Goal: Task Accomplishment & Management: Use online tool/utility

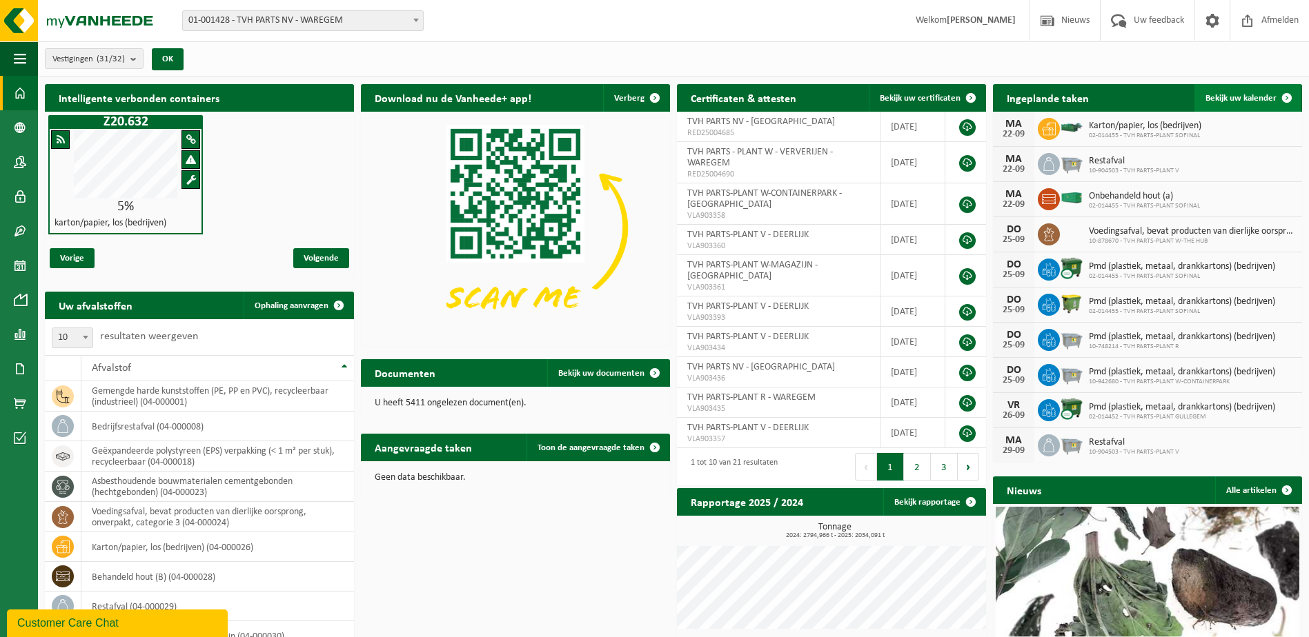
click at [1289, 97] on span at bounding box center [1287, 98] width 28 height 28
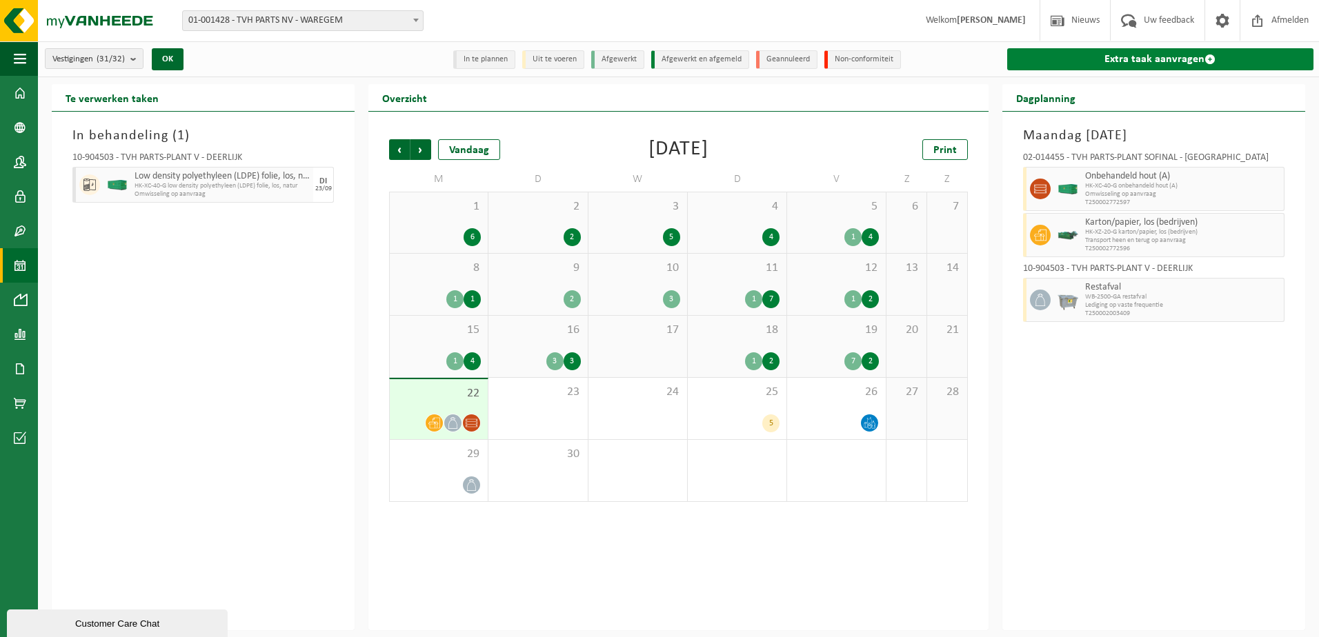
click at [1207, 56] on span at bounding box center [1209, 59] width 11 height 11
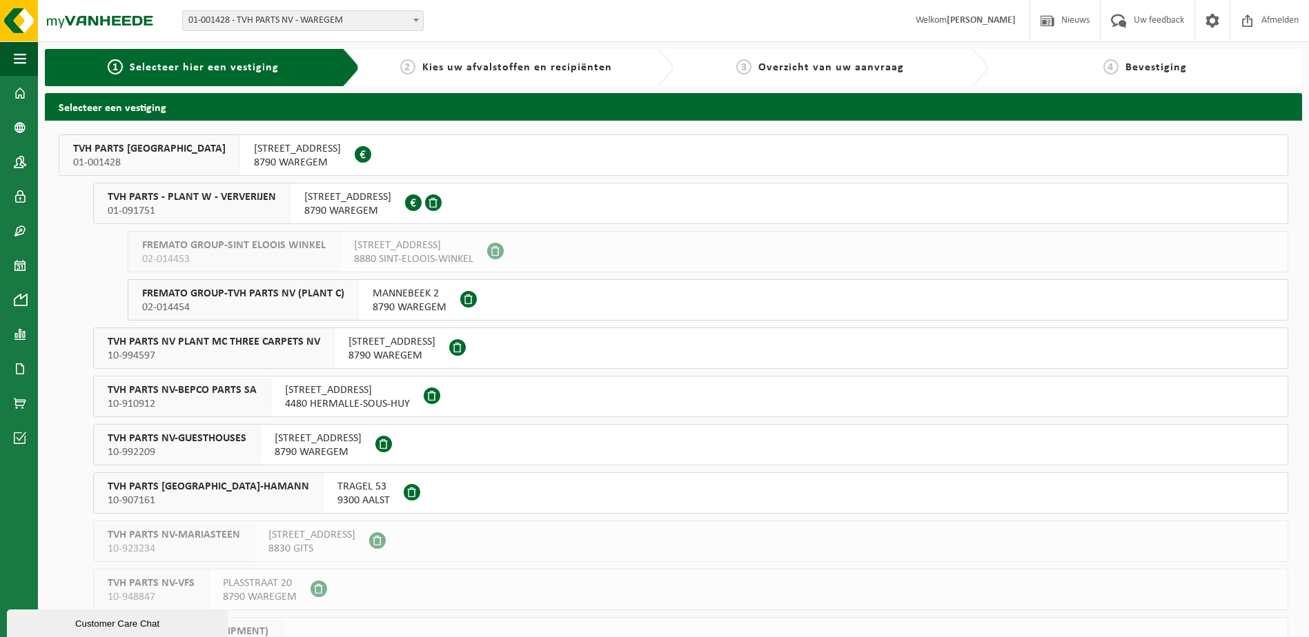
click at [210, 208] on span "01-091751" at bounding box center [192, 211] width 168 height 14
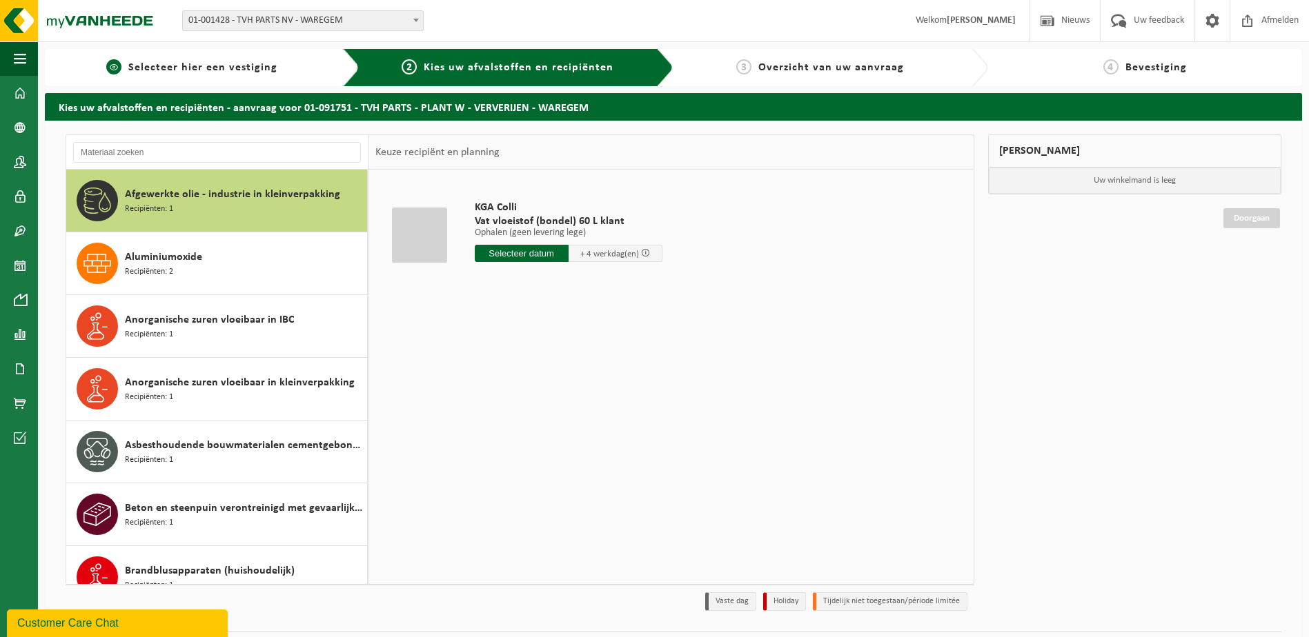
click at [217, 77] on div "1 Selecteer hier een vestiging" at bounding box center [202, 67] width 315 height 37
click at [214, 71] on span "Selecteer hier een vestiging" at bounding box center [202, 67] width 149 height 11
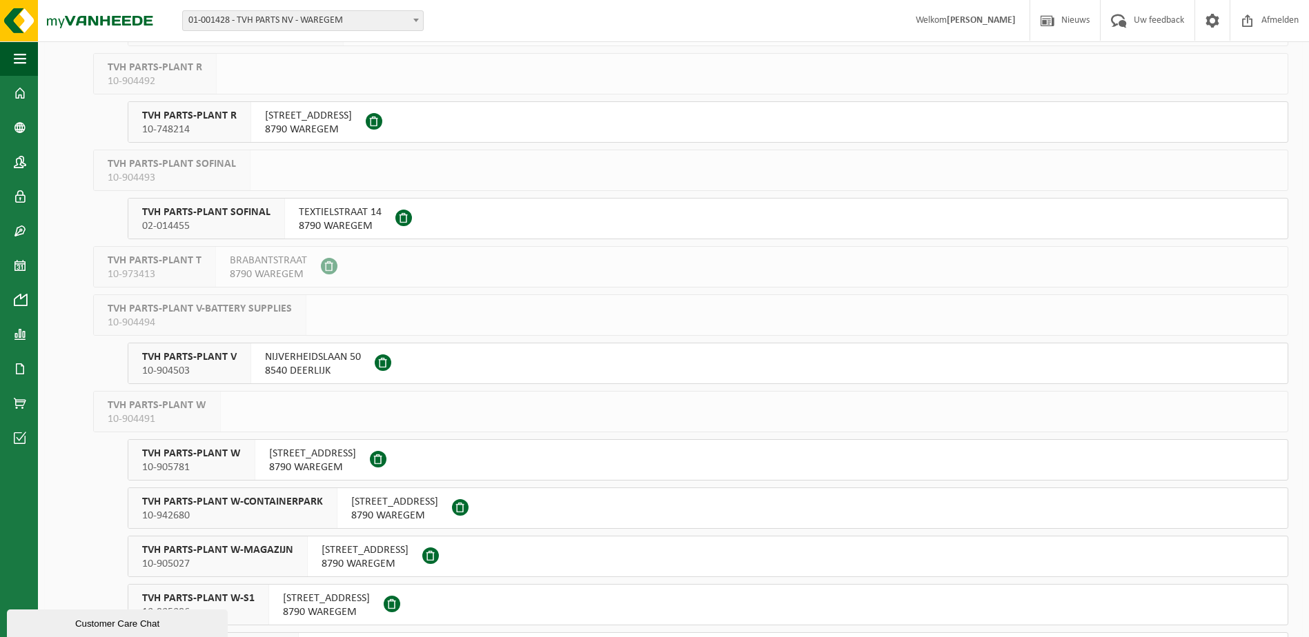
scroll to position [828, 0]
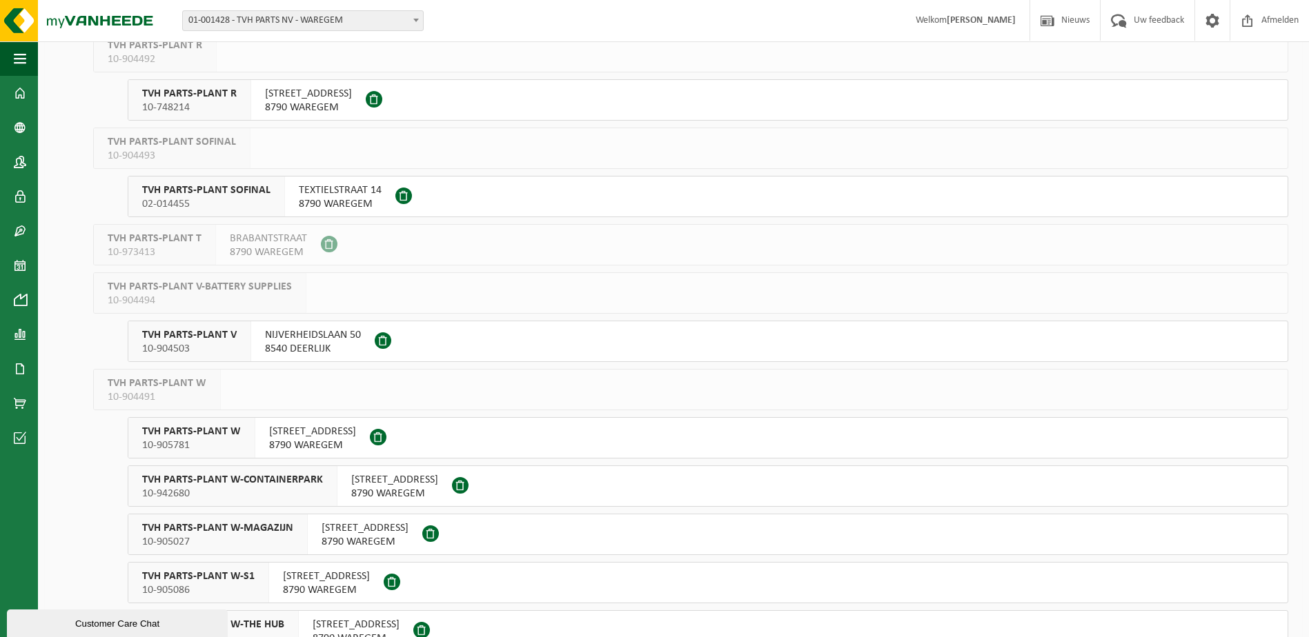
click at [201, 335] on span "TVH PARTS-PLANT V" at bounding box center [189, 335] width 95 height 14
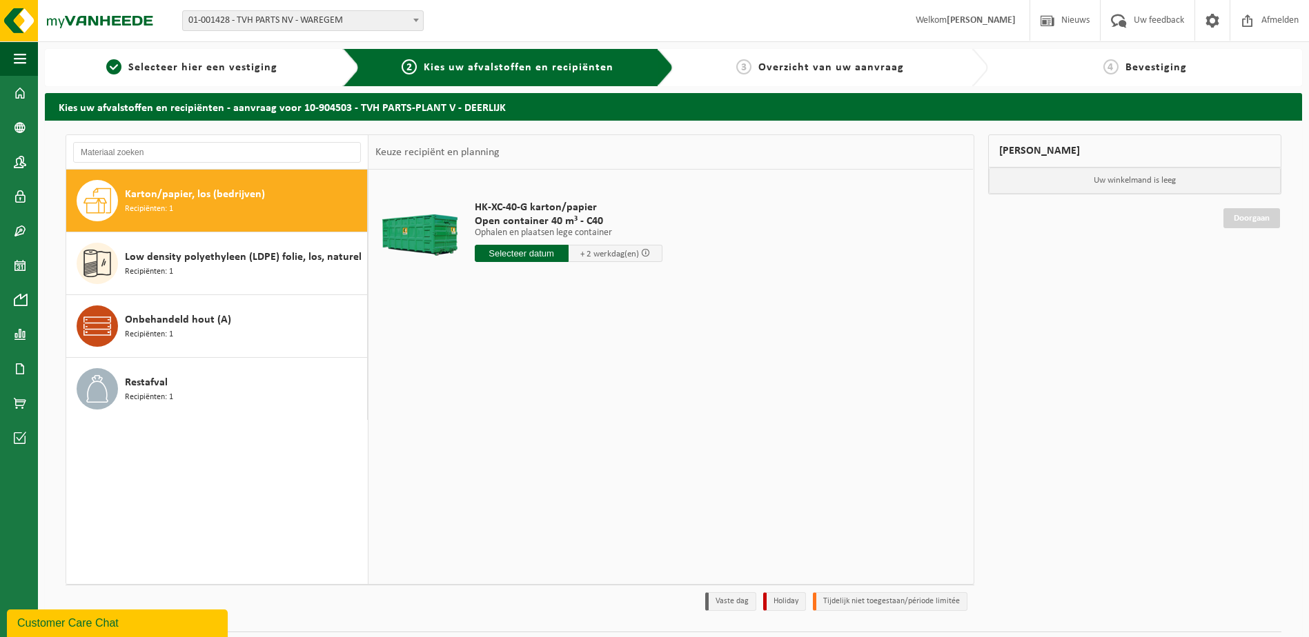
click at [530, 249] on input "text" at bounding box center [522, 253] width 94 height 17
click at [513, 393] on div "23" at bounding box center [511, 398] width 24 height 22
type input "Van 2025-09-23"
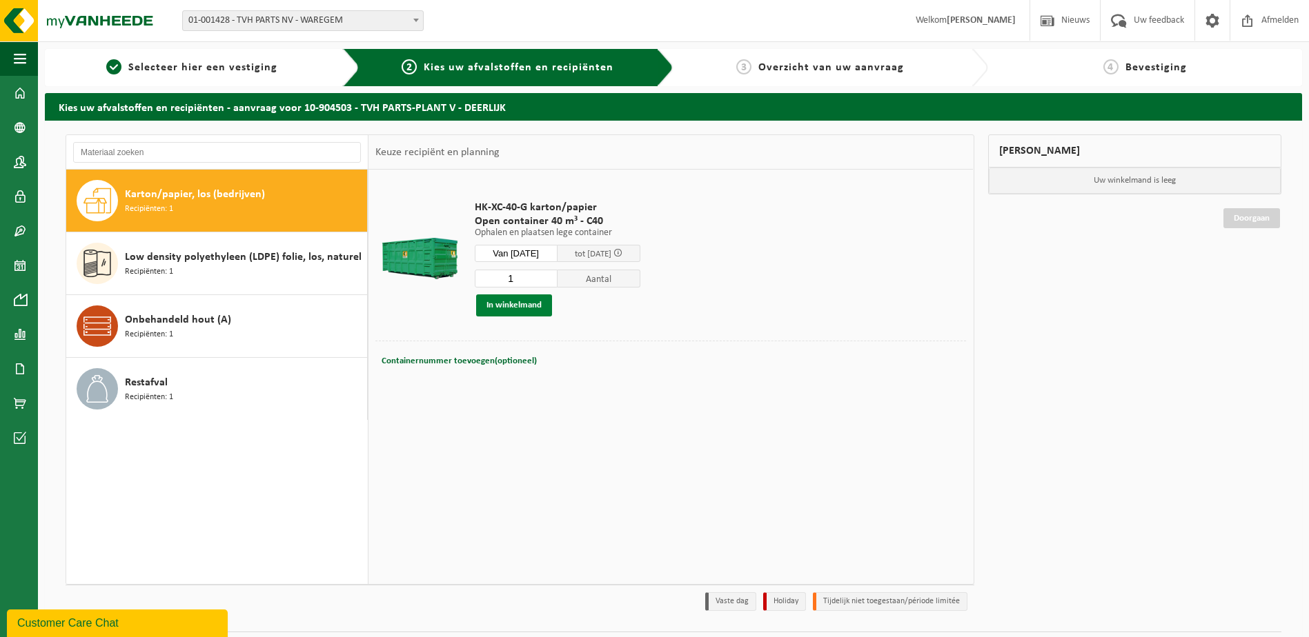
click at [518, 306] on button "In winkelmand" at bounding box center [514, 306] width 76 height 22
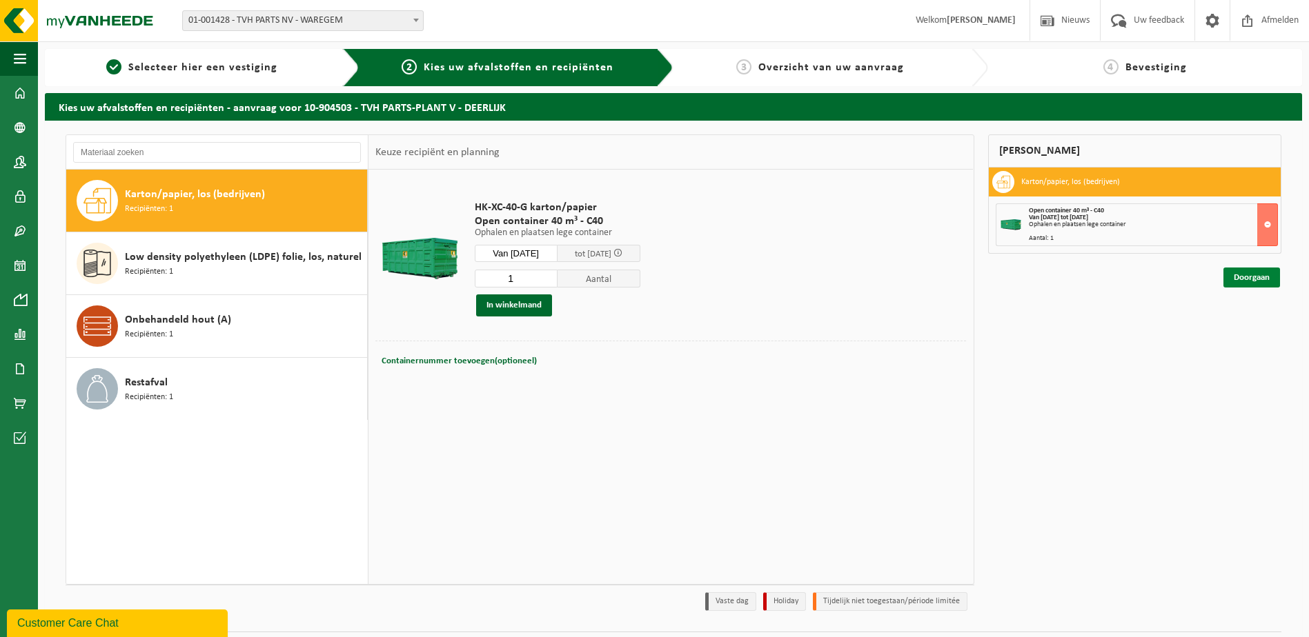
click at [1260, 281] on link "Doorgaan" at bounding box center [1251, 278] width 57 height 20
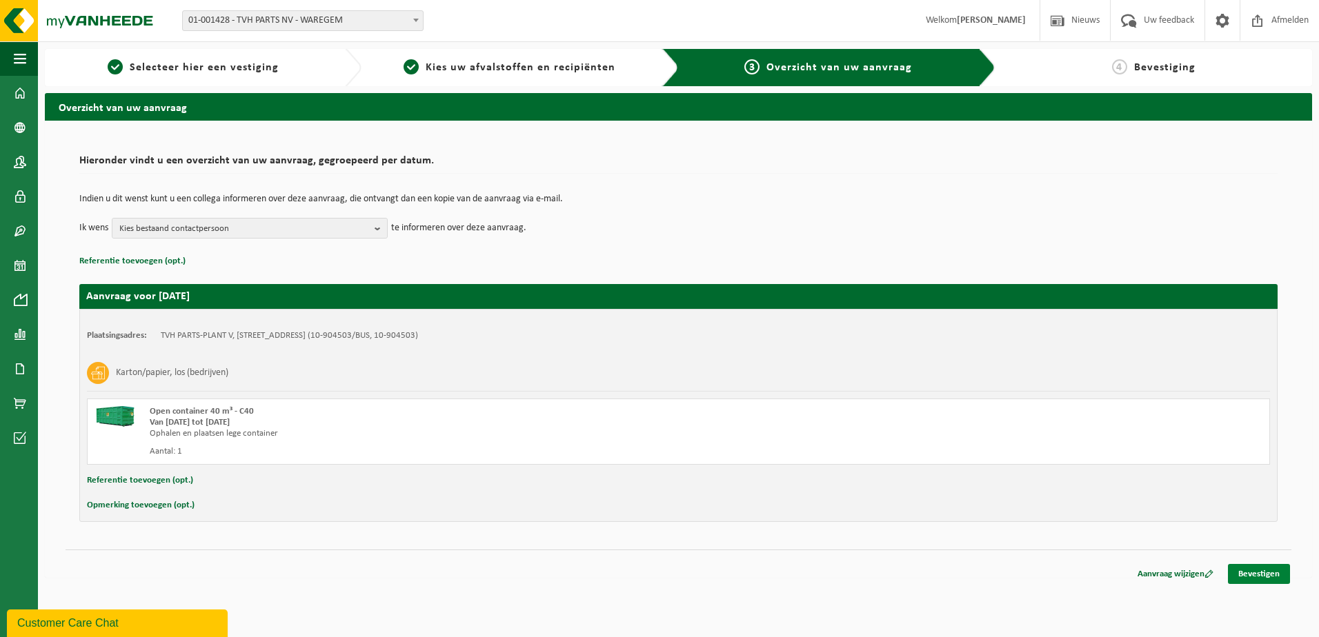
click at [1245, 568] on link "Bevestigen" at bounding box center [1259, 574] width 62 height 20
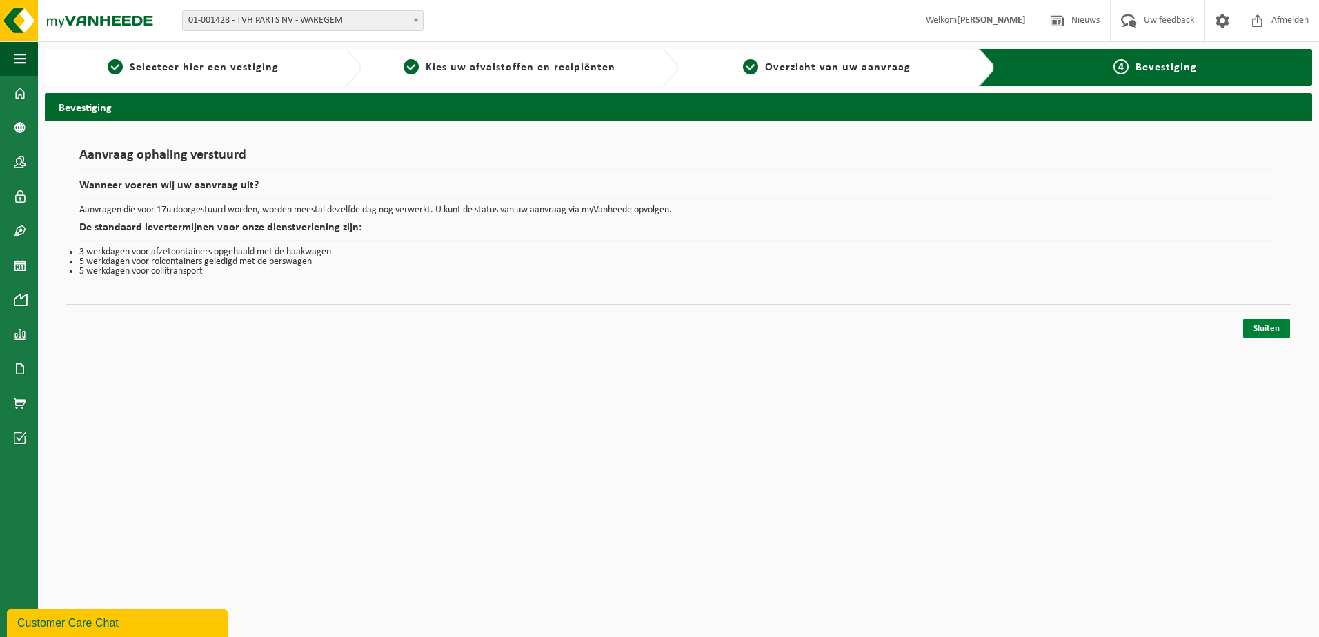
click at [1267, 326] on link "Sluiten" at bounding box center [1266, 329] width 47 height 20
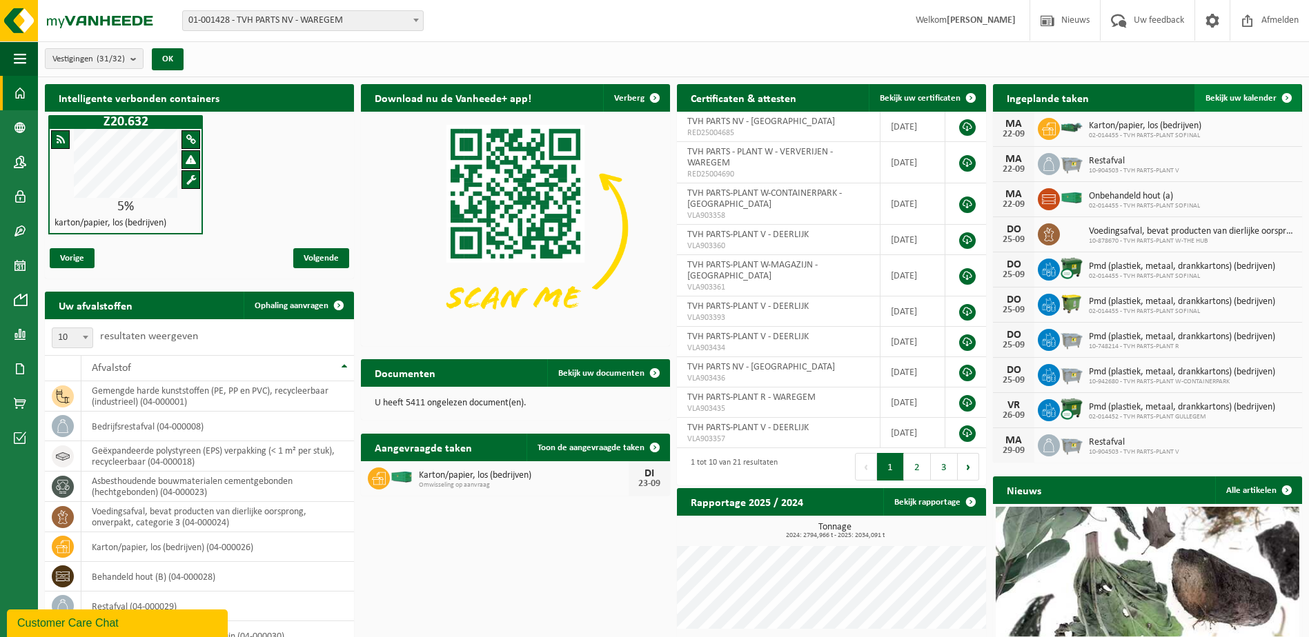
click at [1291, 96] on span at bounding box center [1287, 98] width 28 height 28
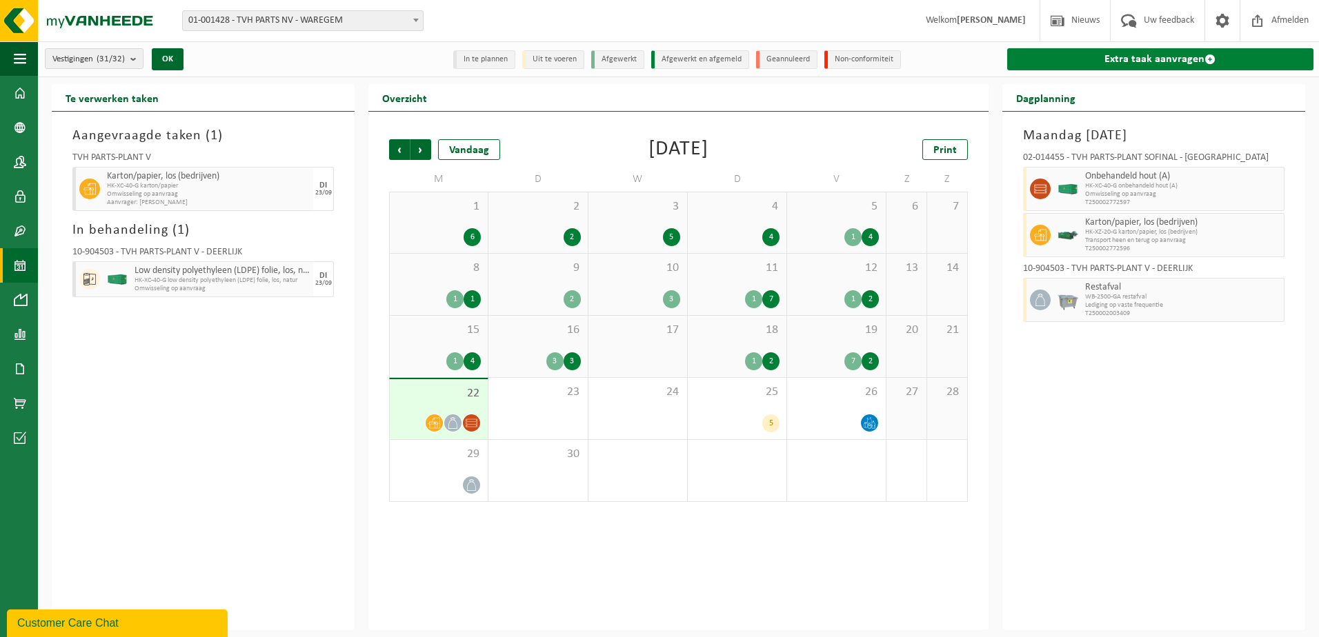
click at [1207, 54] on span at bounding box center [1209, 59] width 11 height 11
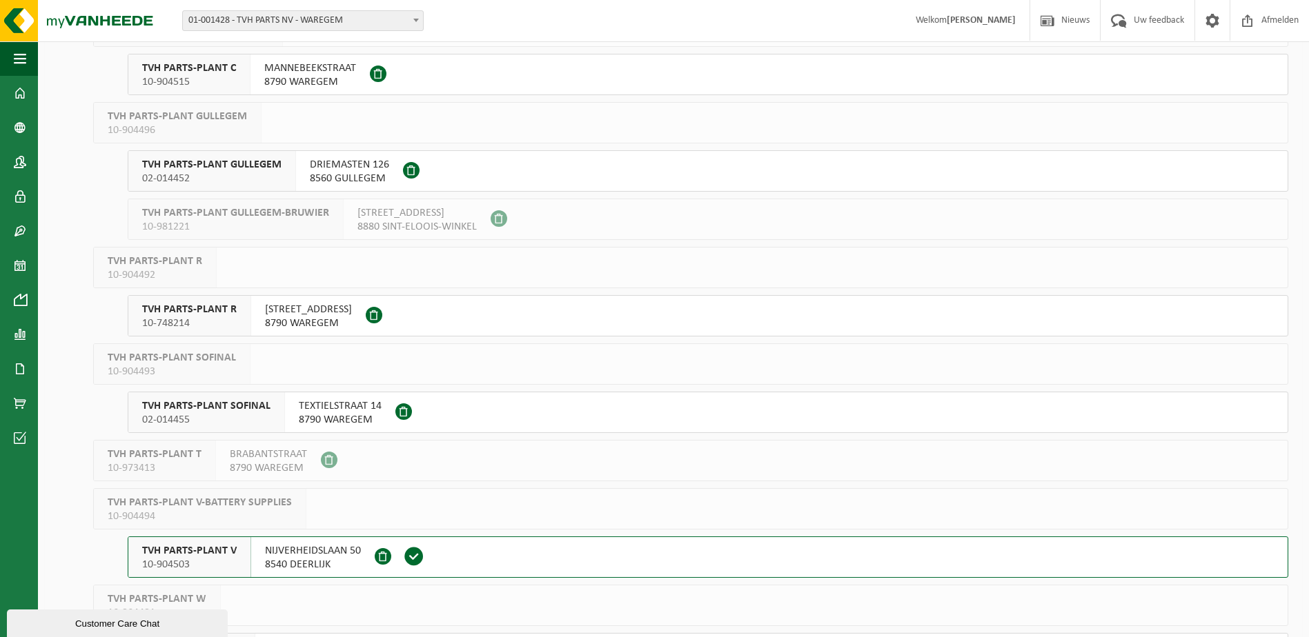
scroll to position [621, 0]
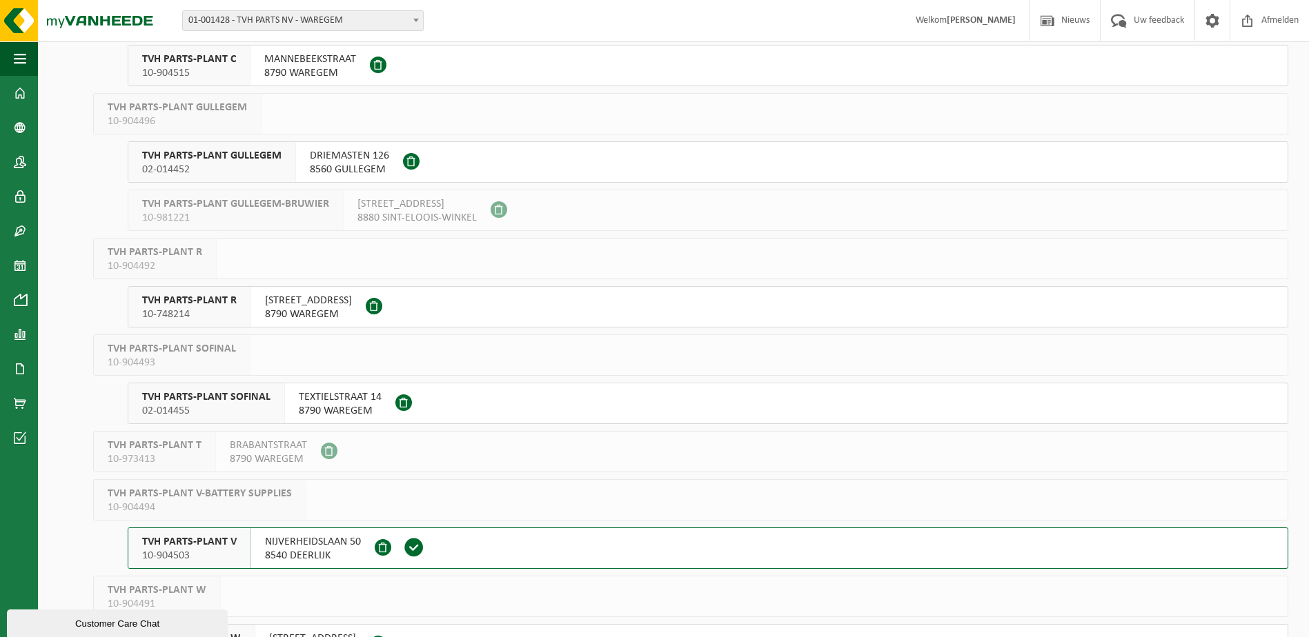
click at [196, 411] on span "02-014455" at bounding box center [206, 411] width 128 height 14
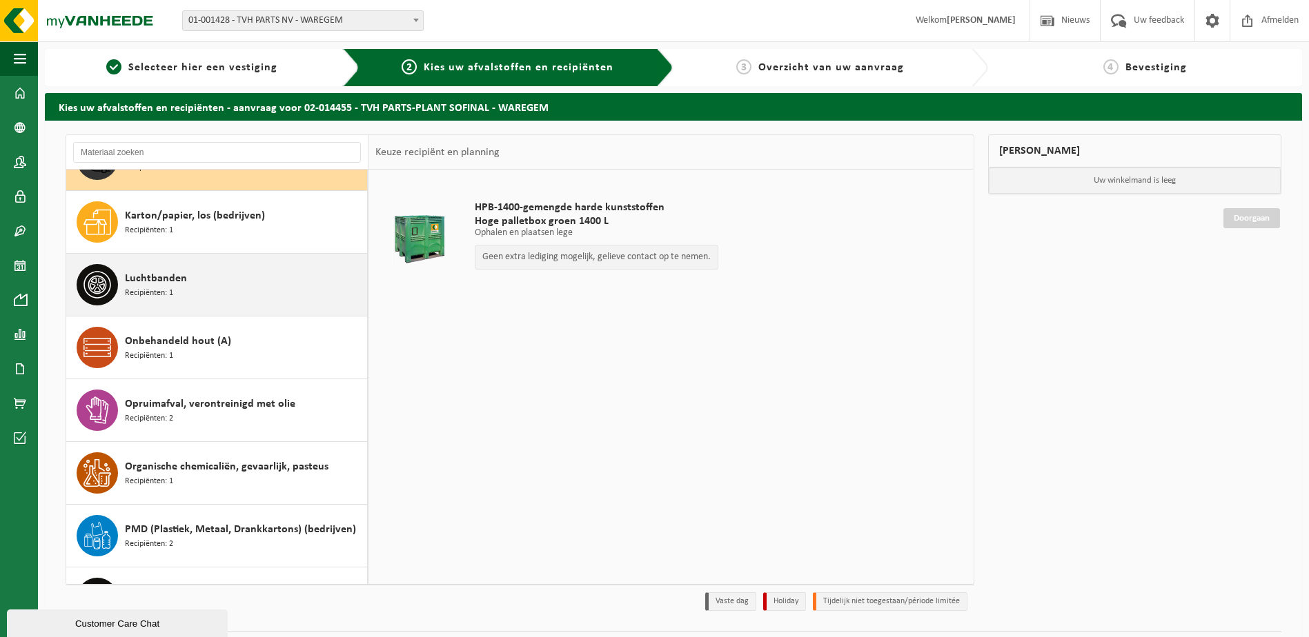
scroll to position [87, 0]
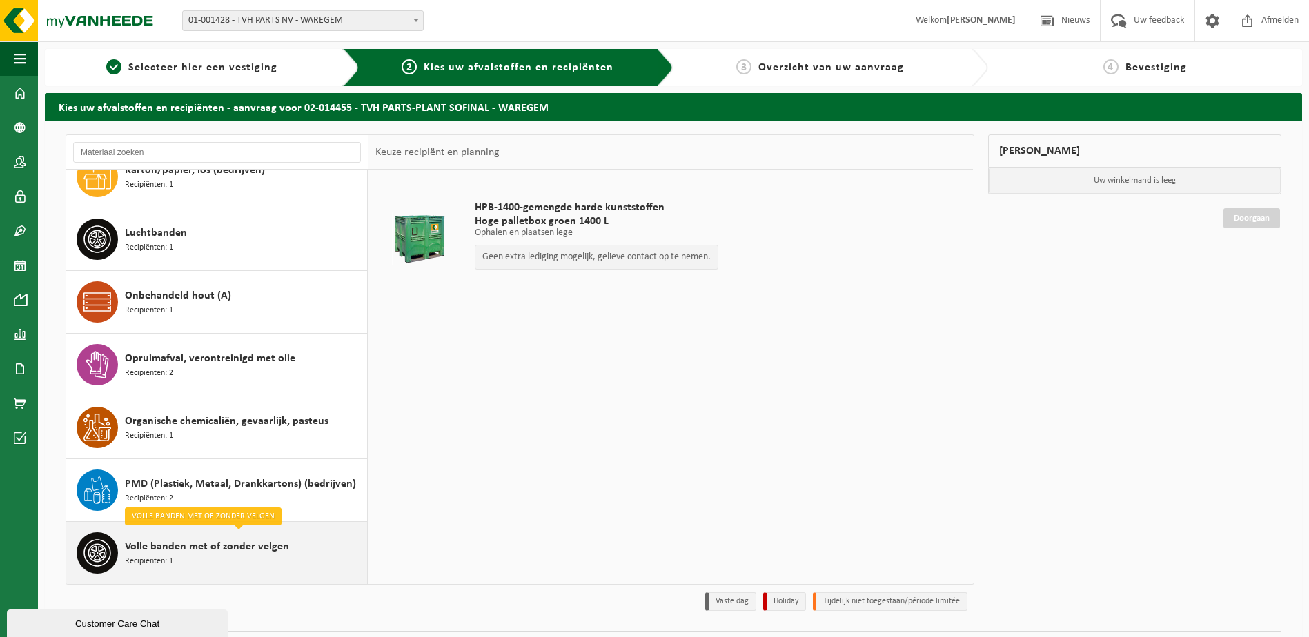
click at [167, 550] on span "Volle banden met of zonder velgen" at bounding box center [207, 547] width 164 height 17
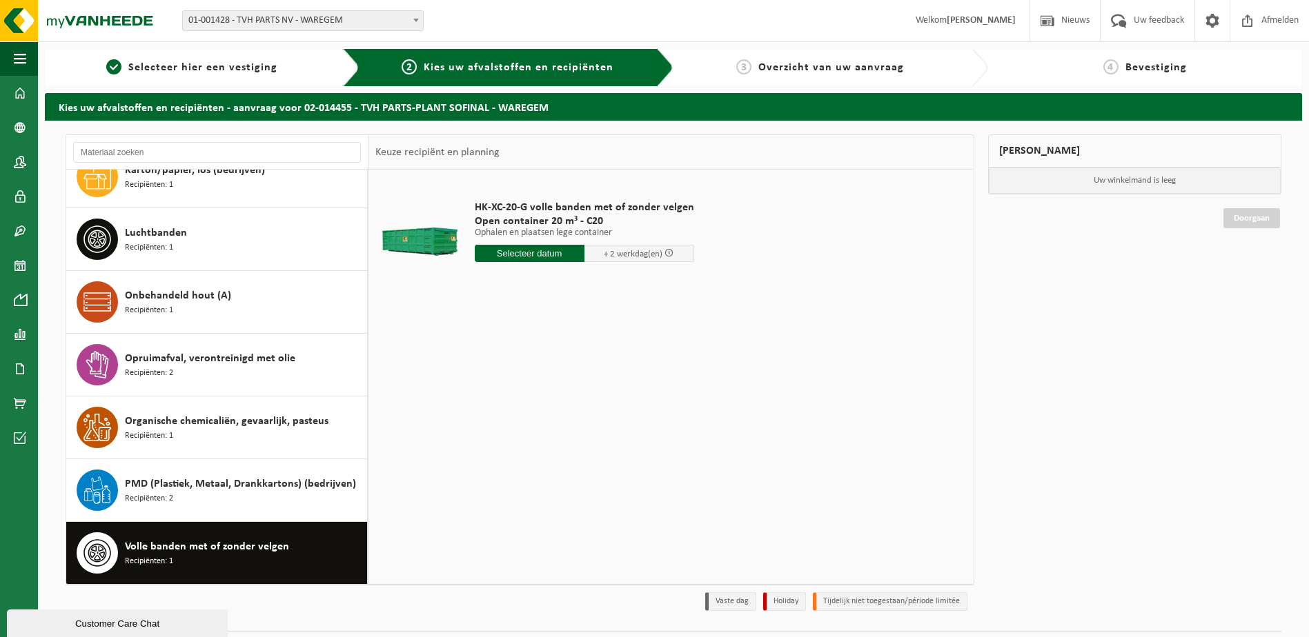
click at [510, 248] on input "text" at bounding box center [530, 253] width 110 height 17
click at [507, 399] on div "23" at bounding box center [511, 398] width 24 height 22
type input "Van 2025-09-23"
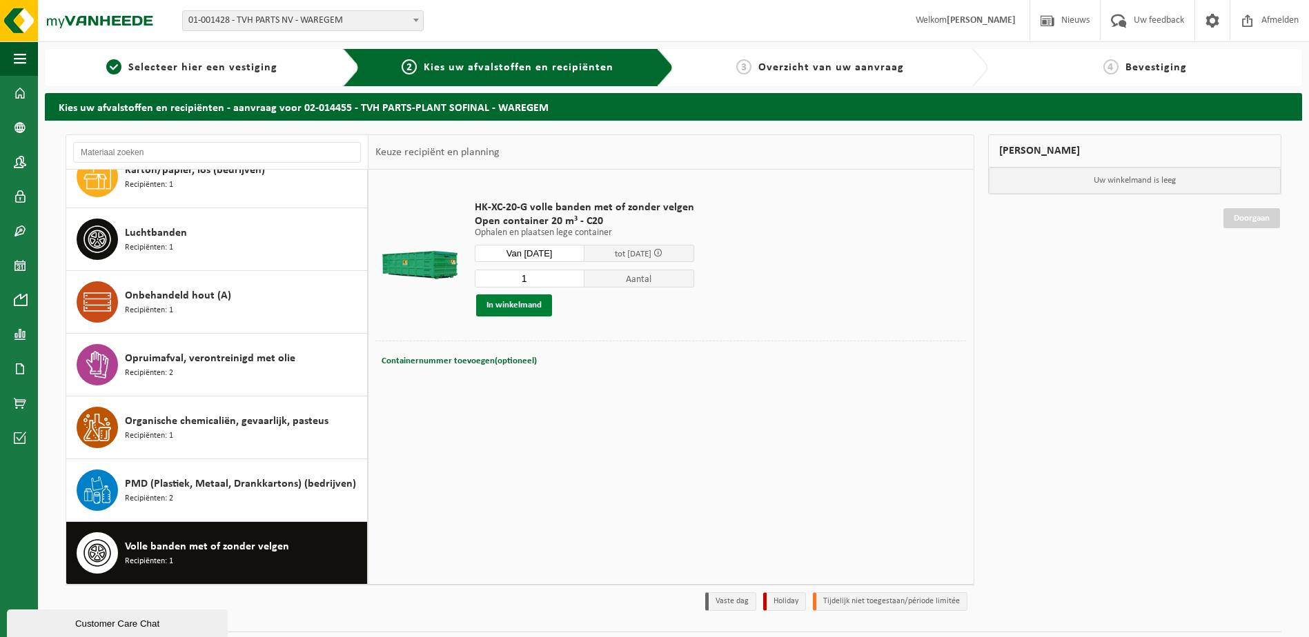
click at [540, 306] on button "In winkelmand" at bounding box center [514, 306] width 76 height 22
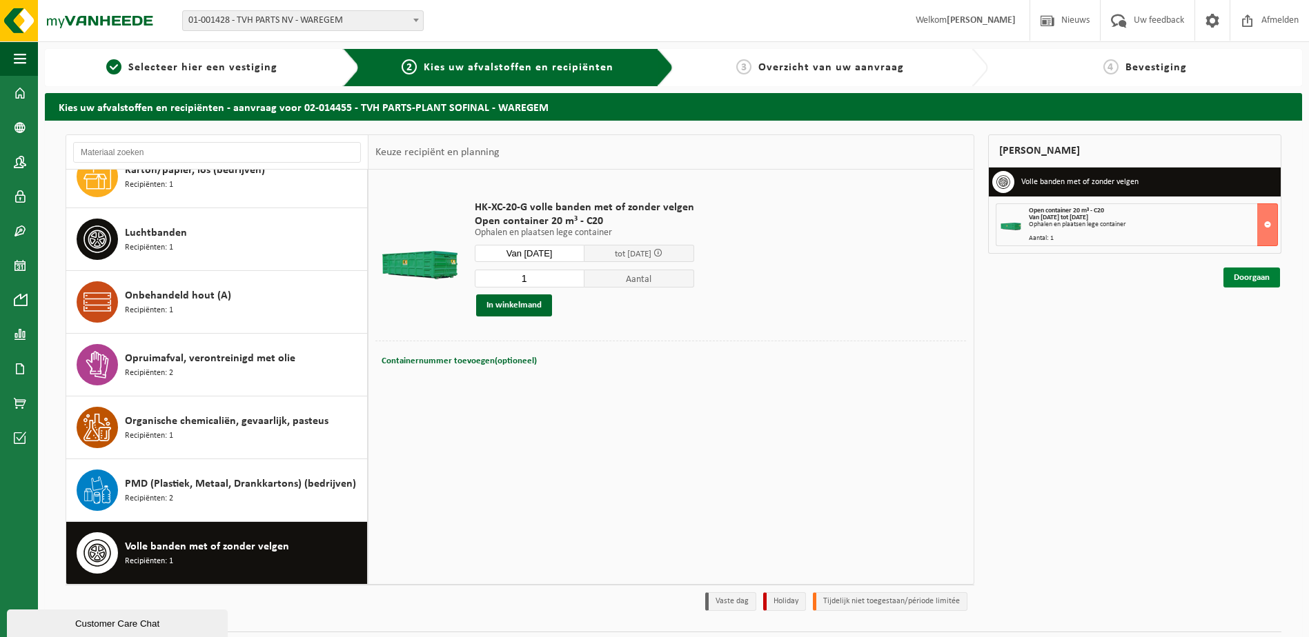
click at [1246, 275] on link "Doorgaan" at bounding box center [1251, 278] width 57 height 20
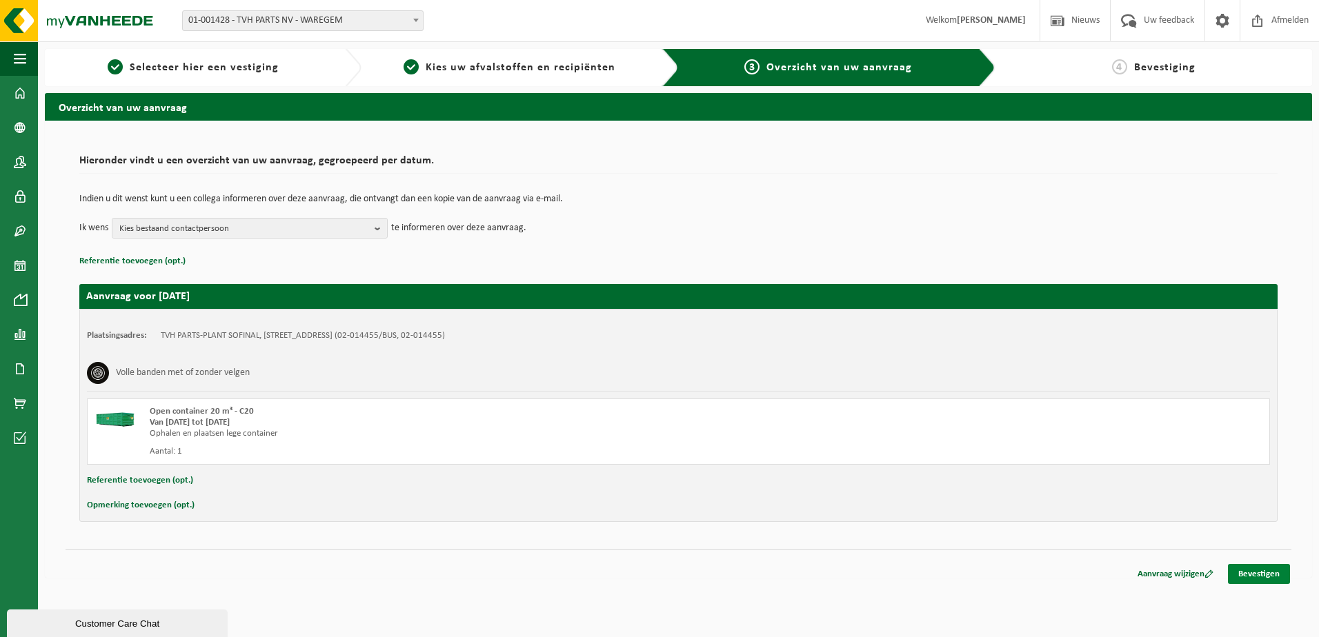
click at [1255, 570] on link "Bevestigen" at bounding box center [1259, 574] width 62 height 20
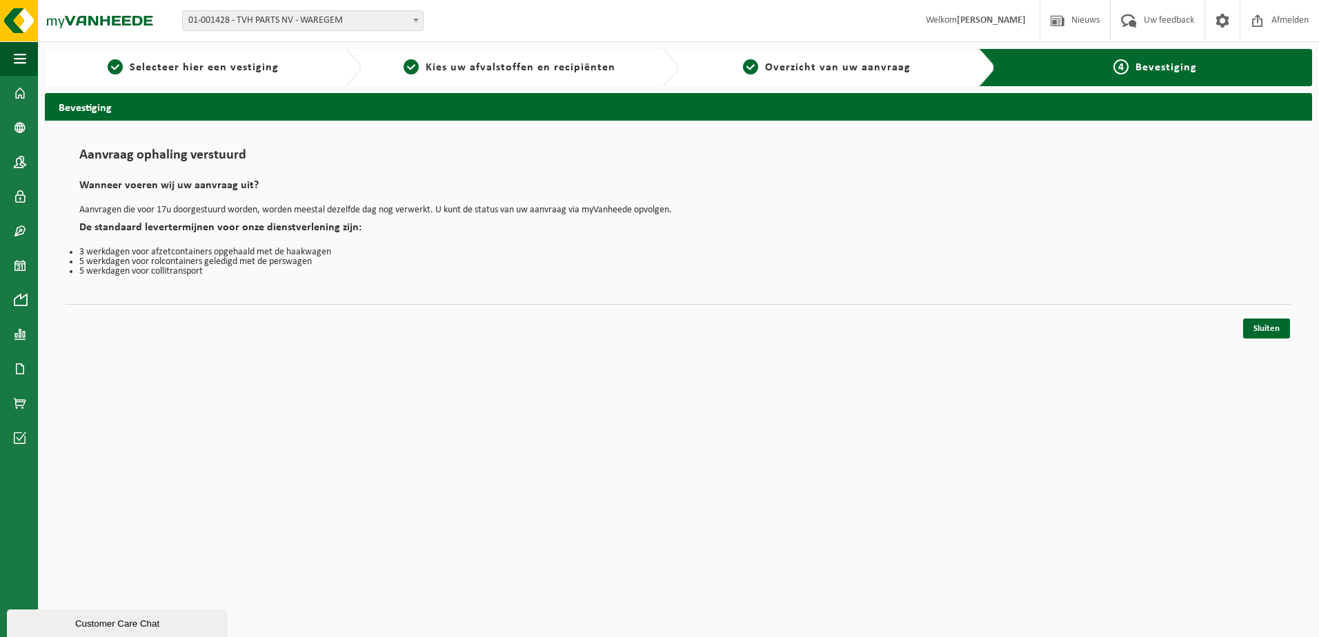
click at [1264, 318] on div "Sluiten" at bounding box center [679, 311] width 1226 height 14
